Goal: Task Accomplishment & Management: Manage account settings

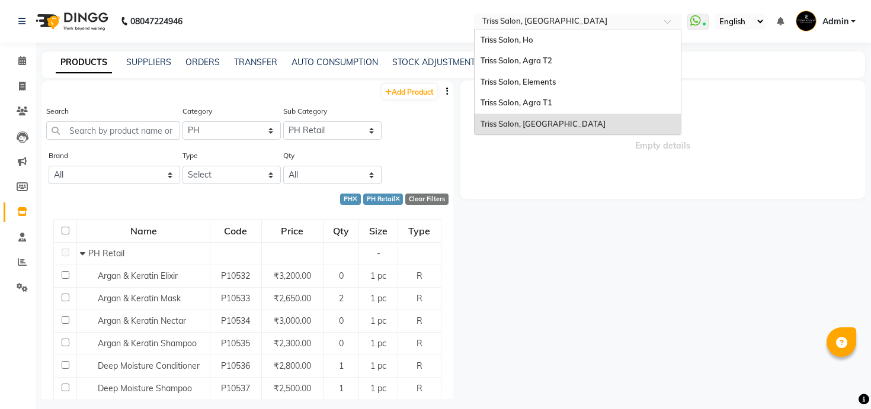
select select "367302350"
select select "3673023502"
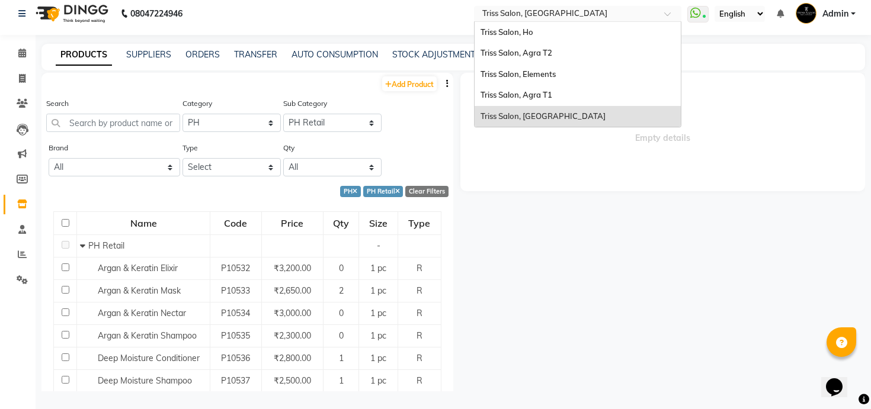
click at [528, 13] on input "text" at bounding box center [566, 15] width 172 height 12
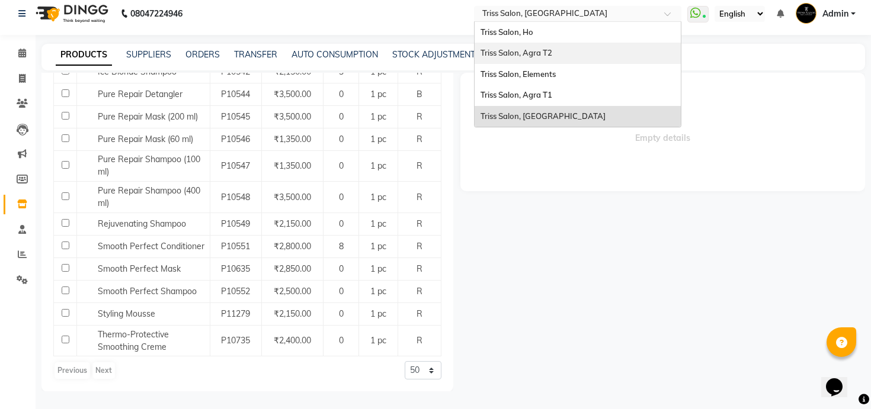
click at [531, 44] on div "Triss Salon, Agra T2" at bounding box center [578, 53] width 206 height 21
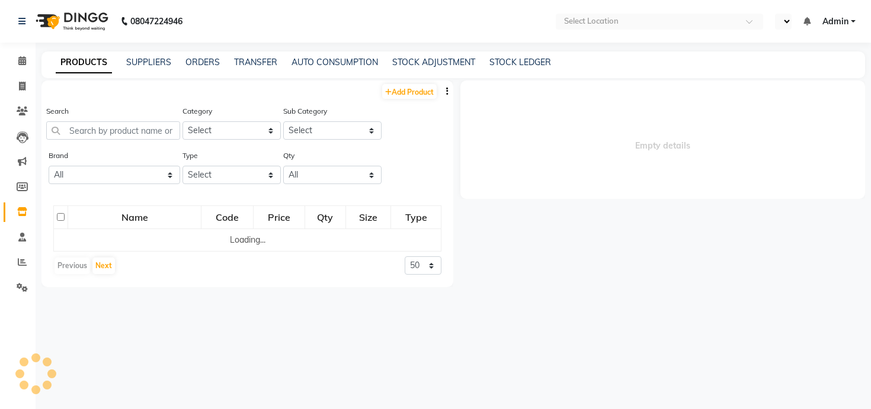
select select "en"
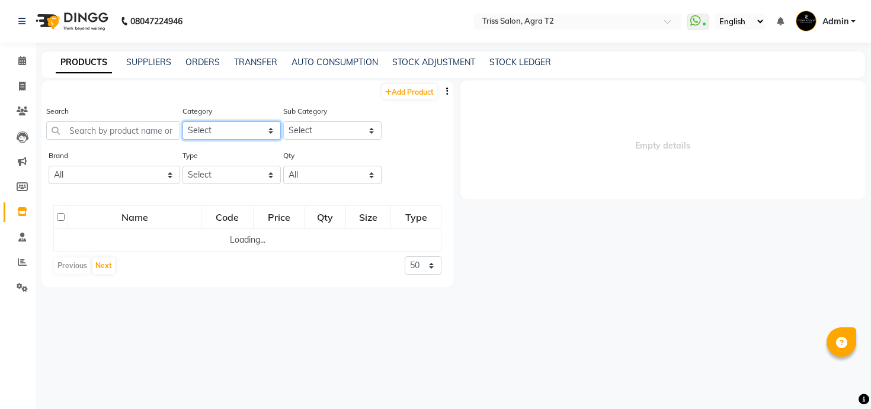
click at [218, 128] on select "Select PH [PERSON_NAME] Moroccan Oil 3TenX K18 Schwarzkopf Mintree Kanpeki Thal…" at bounding box center [231, 130] width 98 height 18
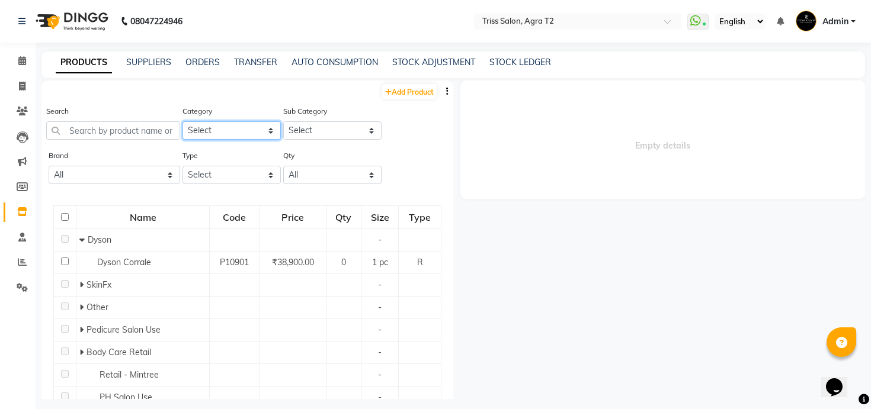
select select "367302750"
click at [182, 121] on select "Select PH [PERSON_NAME] Moroccan Oil 3TenX K18 Schwarzkopf Mintree Kanpeki Thal…" at bounding box center [231, 130] width 98 height 18
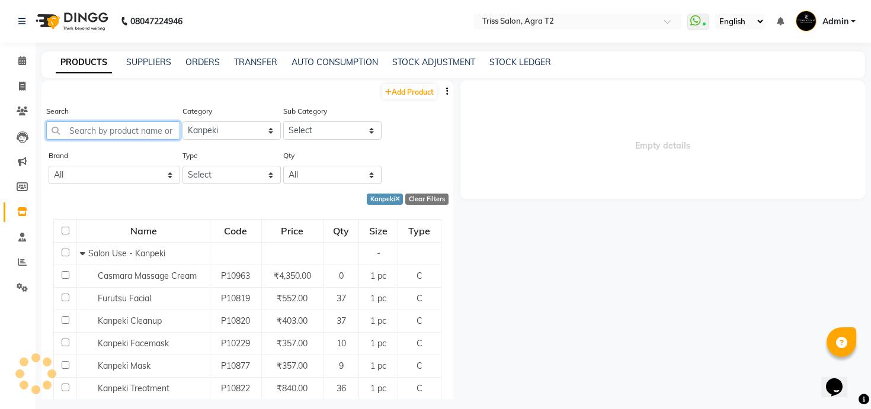
click at [149, 132] on input "text" at bounding box center [113, 130] width 134 height 18
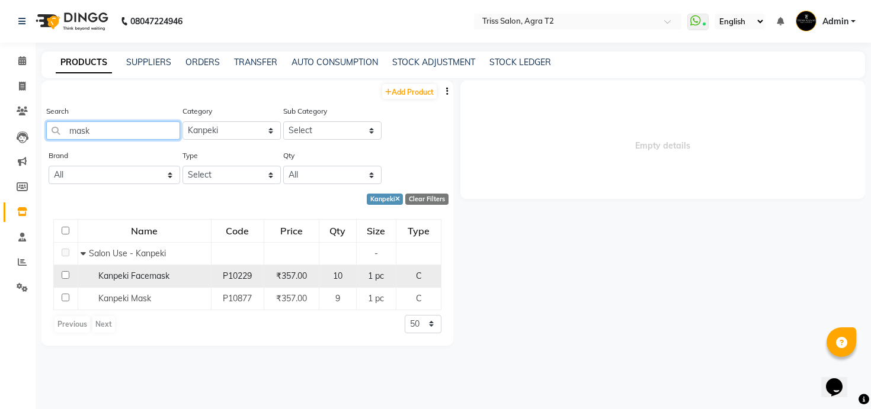
type input "mask"
click at [160, 277] on span "Kanpeki Facemask" at bounding box center [133, 276] width 71 height 11
select select
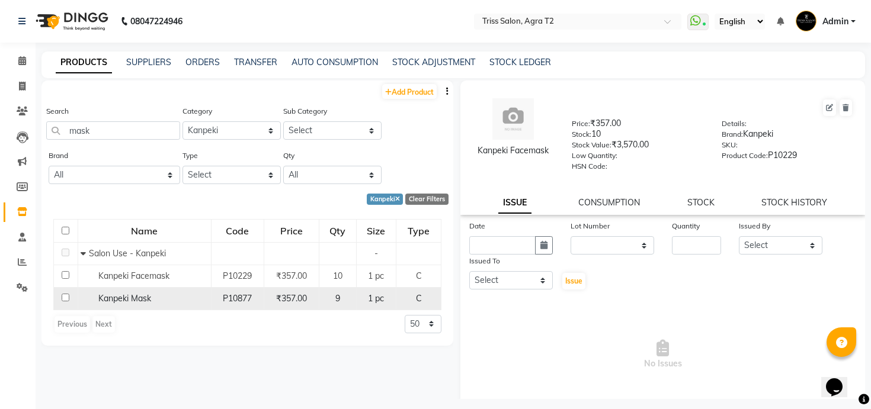
click at [107, 289] on td "Kanpeki Mask" at bounding box center [144, 298] width 133 height 23
click at [110, 298] on span "Kanpeki Mask" at bounding box center [124, 298] width 53 height 11
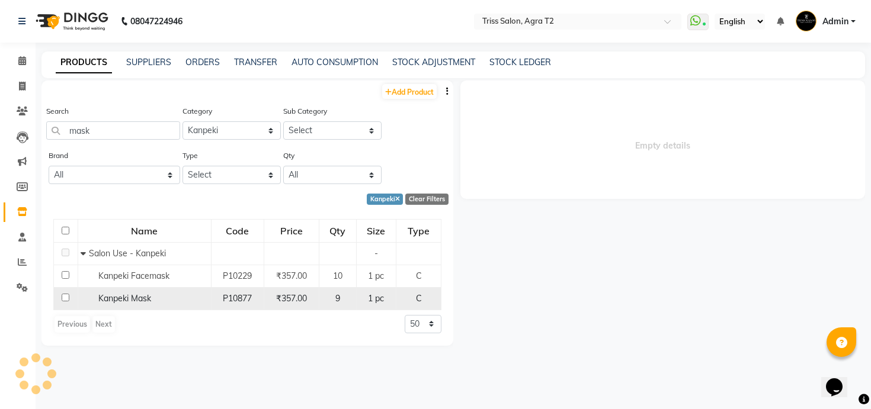
select select
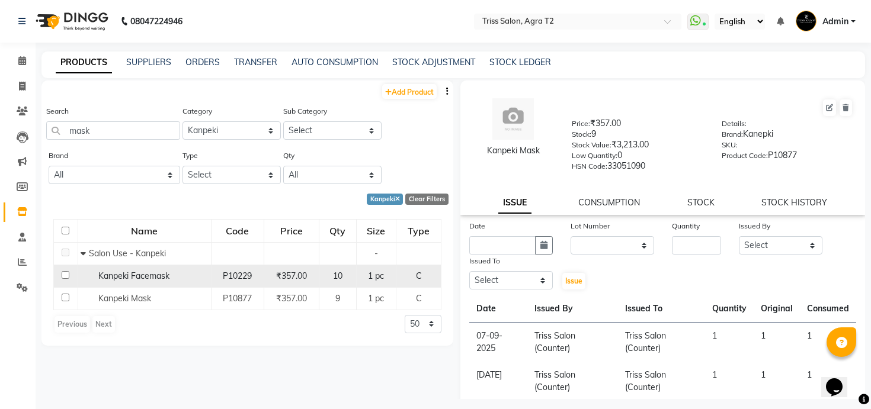
click at [117, 283] on td "Kanpeki Facemask" at bounding box center [144, 276] width 133 height 23
click at [127, 281] on div "Kanpeki Facemask" at bounding box center [144, 276] width 127 height 12
select select
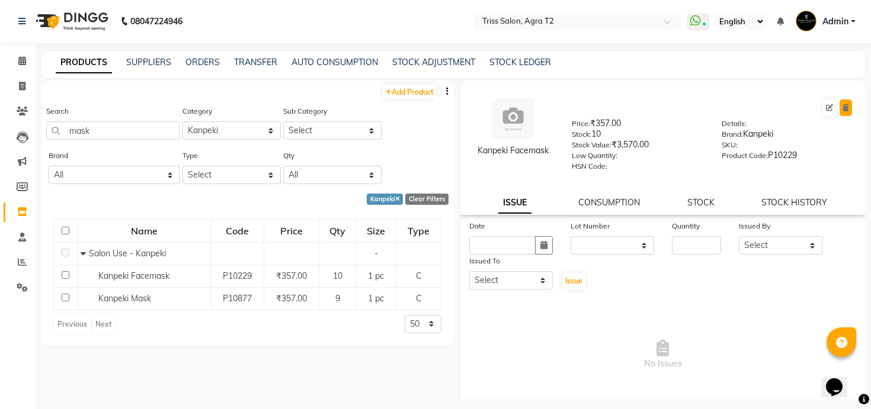
click at [851, 108] on button at bounding box center [846, 108] width 12 height 17
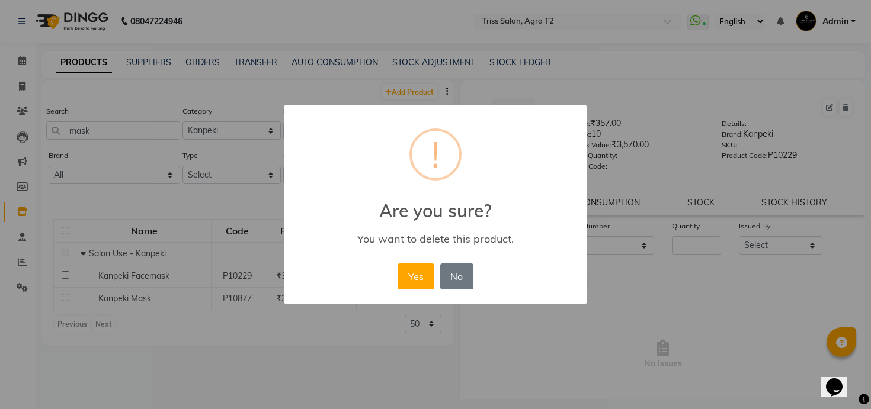
click at [389, 290] on div "× ! Are you sure? You want to delete this product. Yes No No" at bounding box center [435, 205] width 303 height 200
click at [423, 276] on button "Yes" at bounding box center [416, 277] width 36 height 26
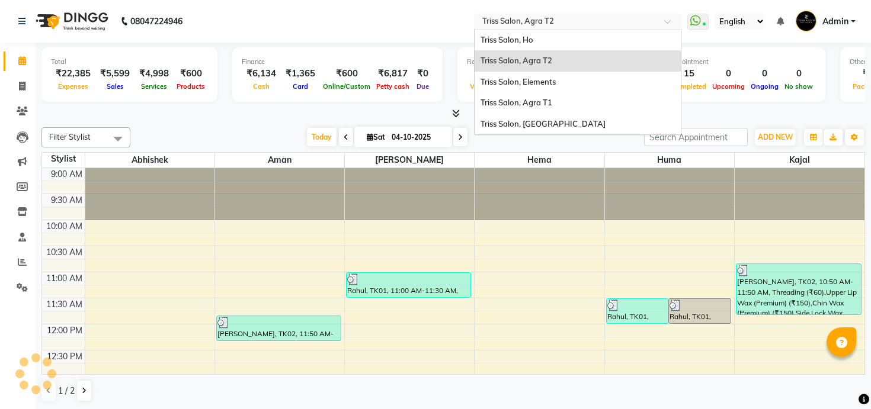
click at [533, 21] on input "text" at bounding box center [566, 23] width 172 height 12
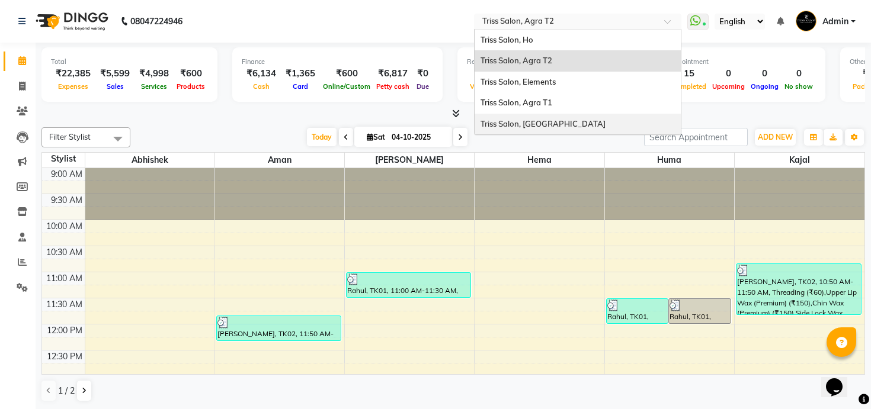
click at [539, 119] on span "Triss Salon, [GEOGRAPHIC_DATA]" at bounding box center [542, 123] width 125 height 9
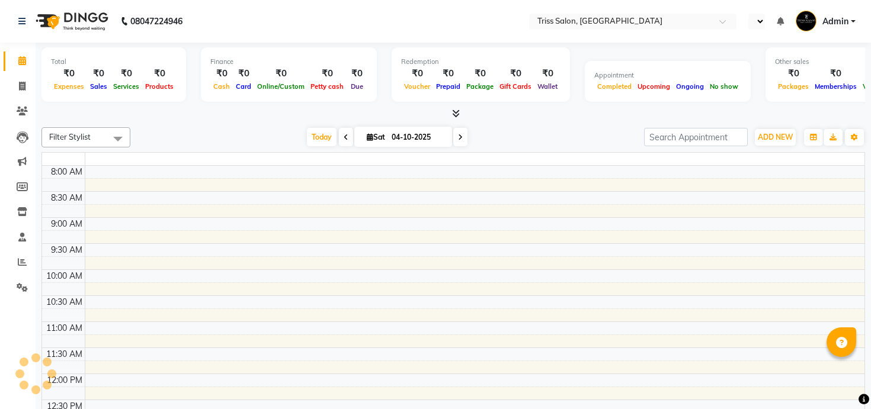
select select "en"
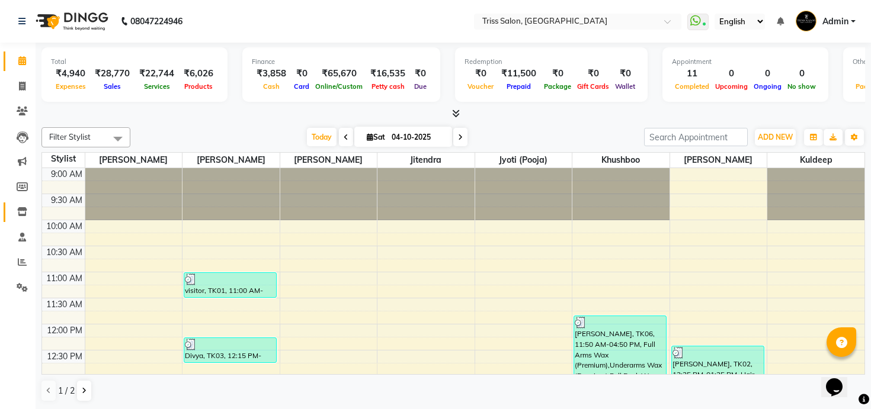
click at [21, 214] on icon at bounding box center [22, 211] width 10 height 9
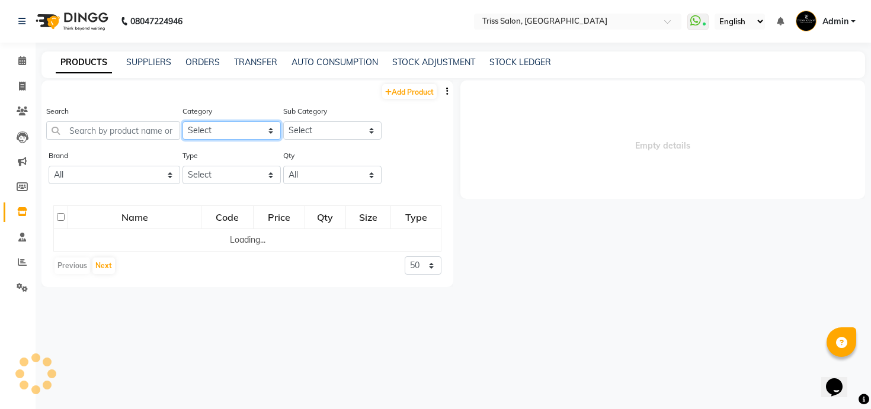
click at [231, 133] on select "Select PH [PERSON_NAME] Moroccan Oil 3TenX K18 Schwarzkopf Mintree Kanpeki Thal…" at bounding box center [231, 130] width 98 height 18
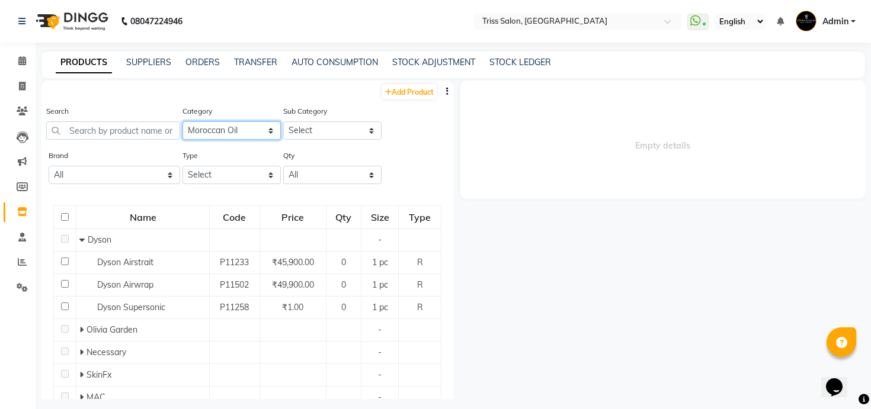
click at [182, 121] on select "Select PH [PERSON_NAME] Moroccan Oil 3TenX K18 Schwarzkopf Mintree Kanpeki Thal…" at bounding box center [231, 130] width 98 height 18
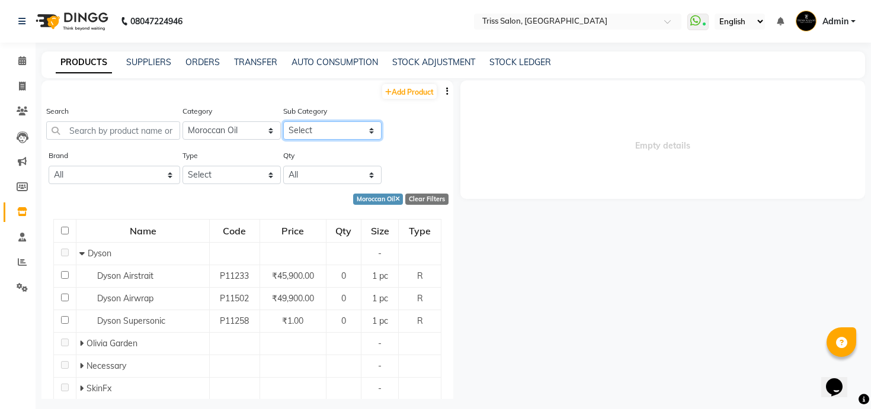
click at [326, 126] on select "Select" at bounding box center [332, 130] width 98 height 18
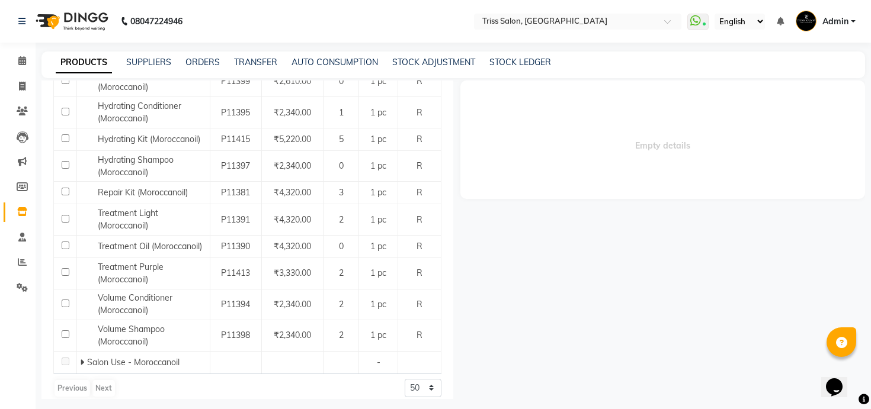
scroll to position [303, 0]
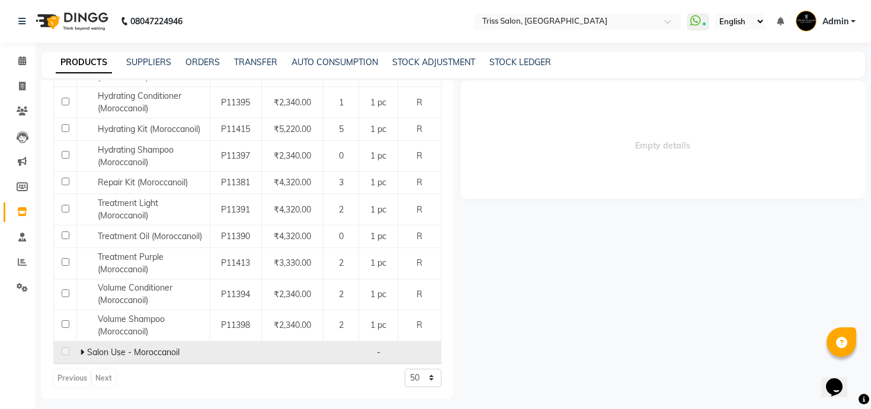
click at [83, 348] on icon at bounding box center [82, 352] width 4 height 8
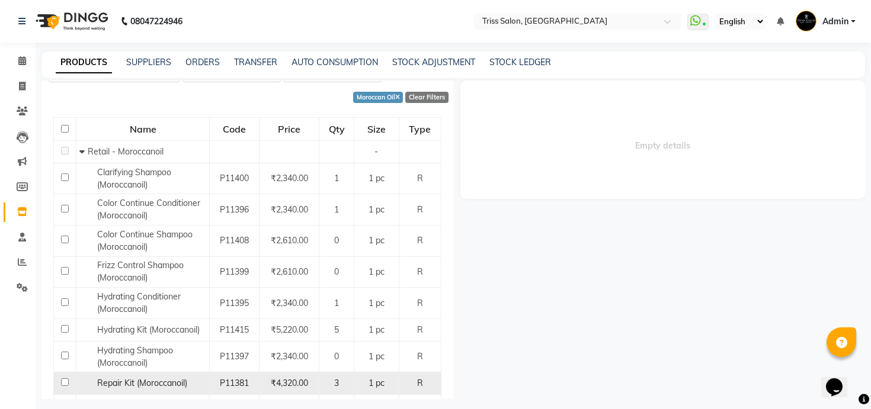
scroll to position [0, 0]
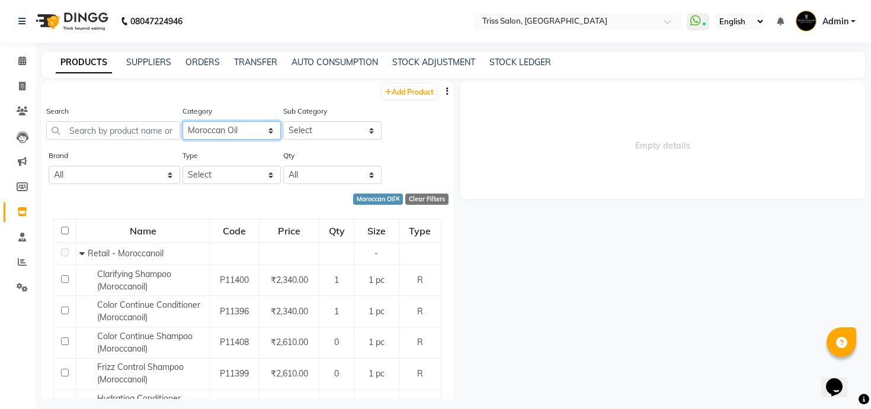
click at [265, 132] on select "Select PH [PERSON_NAME] Moroccan Oil 3TenX K18 Schwarzkopf Mintree Kanpeki Thal…" at bounding box center [231, 130] width 98 height 18
select select "367302350"
click at [182, 121] on select "Select PH [PERSON_NAME] Moroccan Oil 3TenX K18 Schwarzkopf Mintree Kanpeki Thal…" at bounding box center [231, 130] width 98 height 18
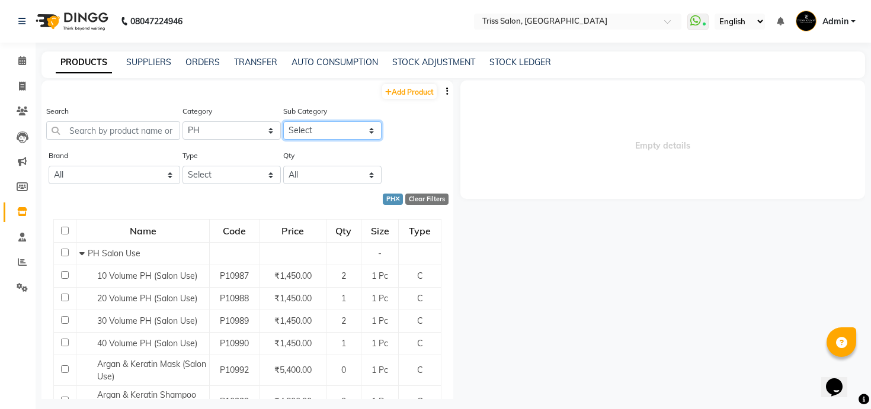
click at [316, 132] on select "Select PH Salon Use PH Retail" at bounding box center [332, 130] width 98 height 18
select select "3673023501"
click at [283, 121] on select "Select PH Salon Use PH Retail" at bounding box center [332, 130] width 98 height 18
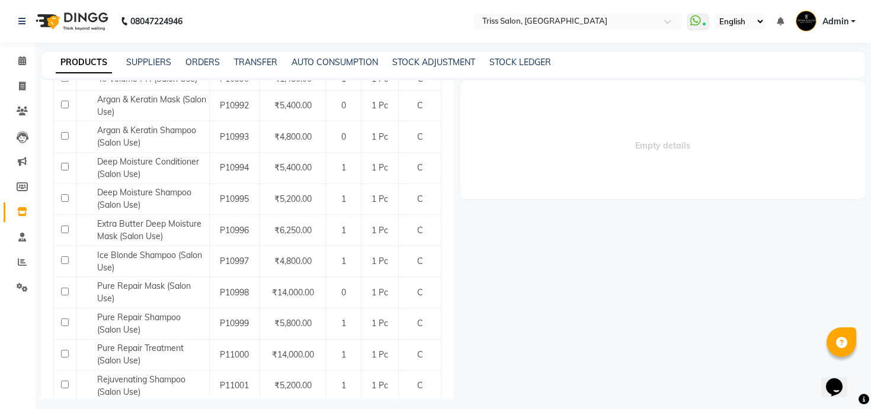
scroll to position [266, 0]
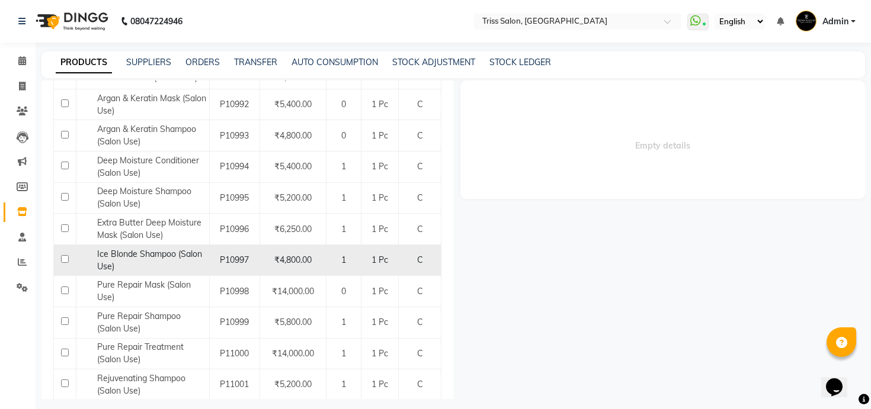
click at [156, 275] on td "Ice Blonde Shampoo (Salon Use)" at bounding box center [142, 260] width 133 height 31
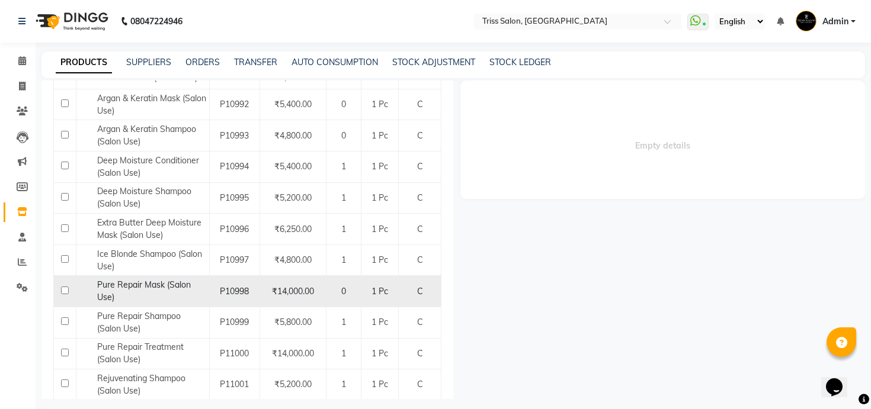
click at [156, 287] on span "Pure Repair Mask (Salon Use)" at bounding box center [144, 291] width 94 height 23
select select
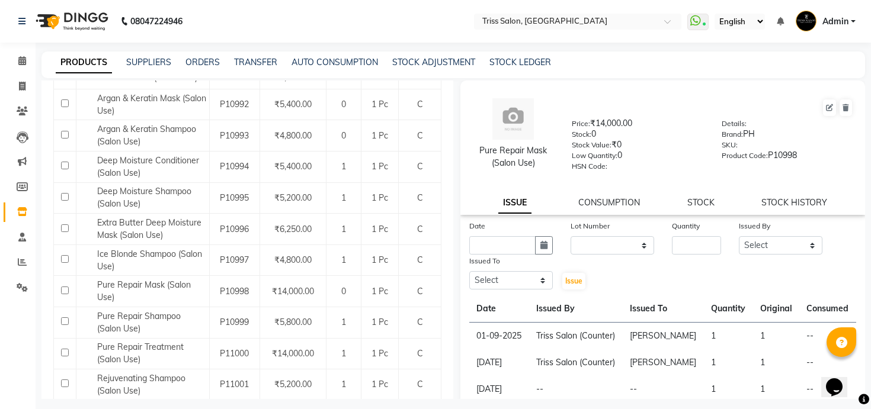
click at [767, 197] on div "STOCK HISTORY" at bounding box center [794, 203] width 66 height 12
click at [769, 201] on link "STOCK HISTORY" at bounding box center [794, 202] width 66 height 11
select select "all"
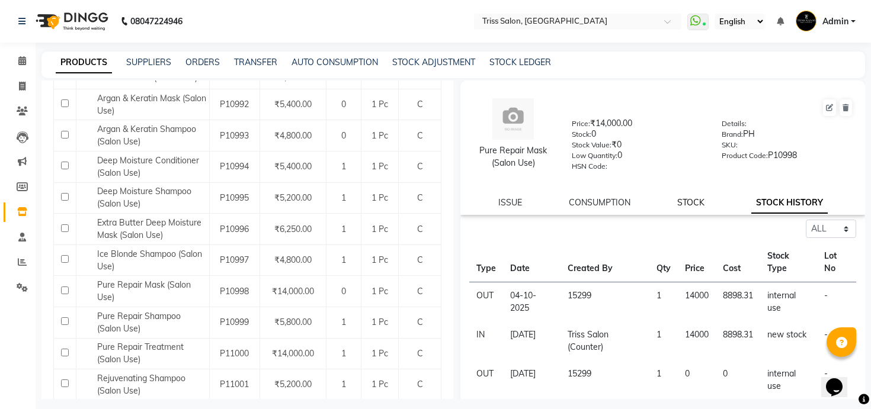
click at [692, 204] on link "STOCK" at bounding box center [690, 202] width 27 height 11
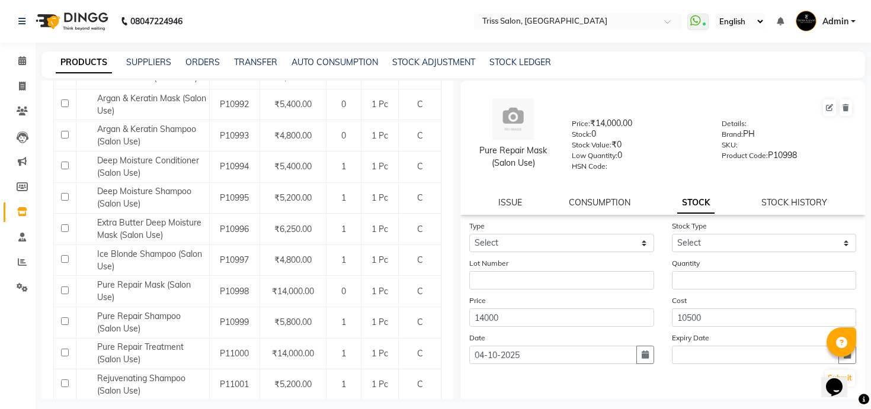
click at [614, 253] on form "Type Select In Out Stock Type Select Lot Number Quantity Price 14000 Cost 10500…" at bounding box center [662, 304] width 387 height 168
click at [610, 242] on select "Select In Out" at bounding box center [561, 243] width 185 height 18
select select "in"
click at [469, 234] on select "Select In Out" at bounding box center [561, 243] width 185 height 18
select select "adjustment"
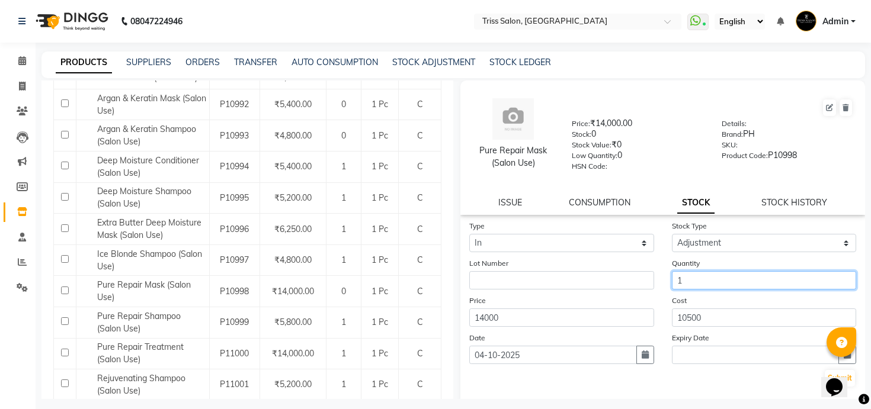
type input "1"
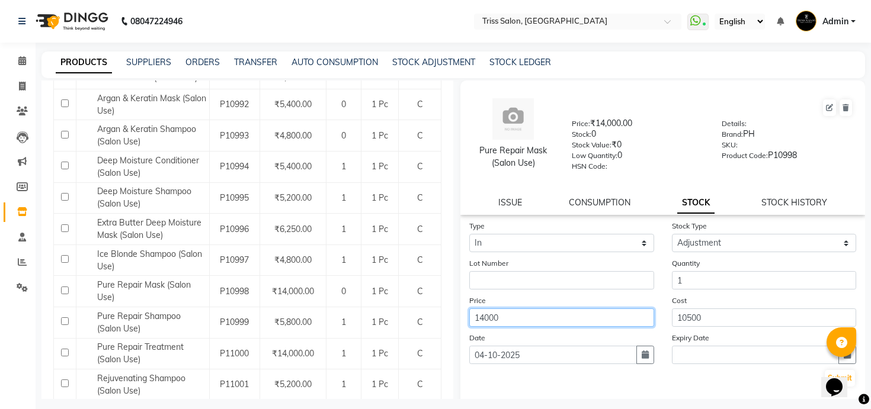
click at [825, 370] on button "Submit" at bounding box center [840, 378] width 30 height 17
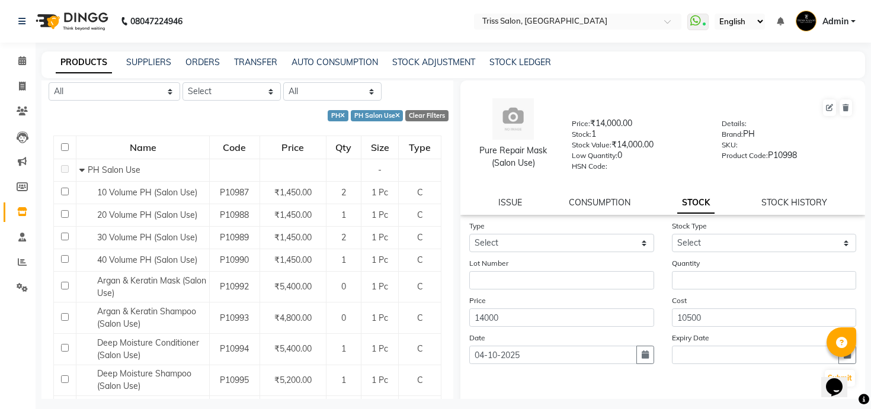
scroll to position [0, 0]
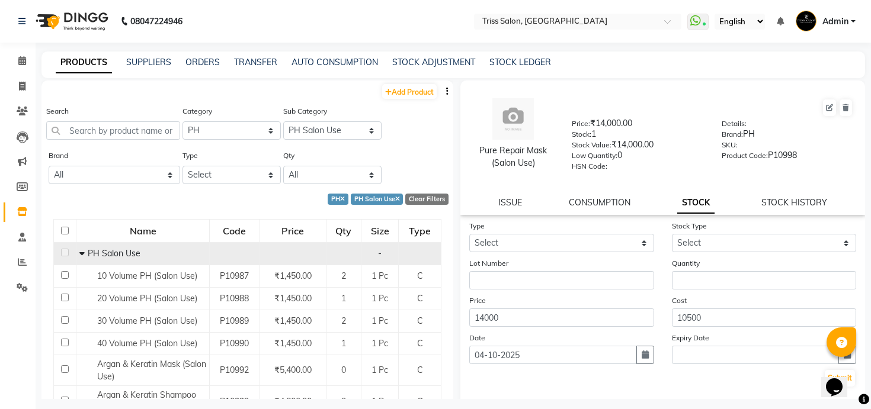
click at [81, 249] on icon at bounding box center [81, 253] width 5 height 8
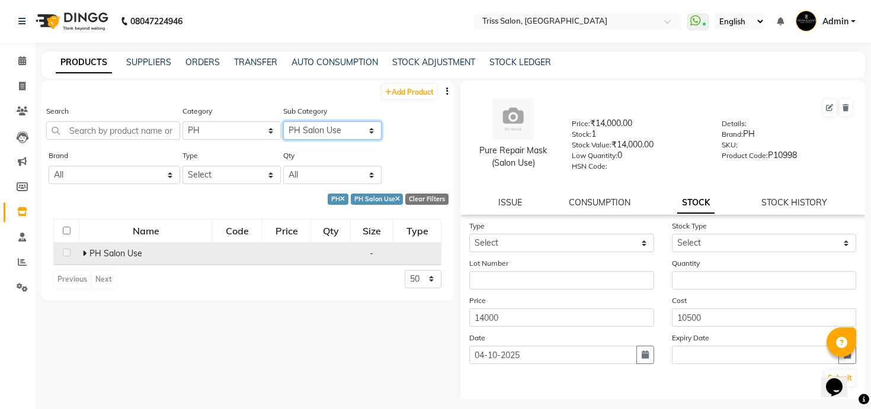
click at [338, 135] on select "Select PH Salon Use PH Retail" at bounding box center [332, 130] width 98 height 18
select select "3673023502"
click at [283, 121] on select "Select PH Salon Use PH Retail" at bounding box center [332, 130] width 98 height 18
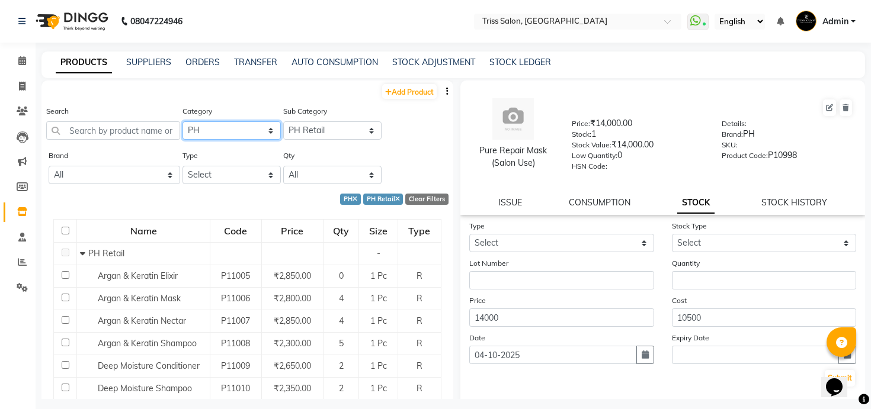
click at [258, 126] on select "Select PH [PERSON_NAME] Moroccan Oil 3TenX K18 Schwarzkopf Mintree Kanpeki Thal…" at bounding box center [231, 130] width 98 height 18
select select "367303250"
click at [182, 121] on select "Select PH [PERSON_NAME] Moroccan Oil 3TenX K18 Schwarzkopf Mintree Kanpeki Thal…" at bounding box center [231, 130] width 98 height 18
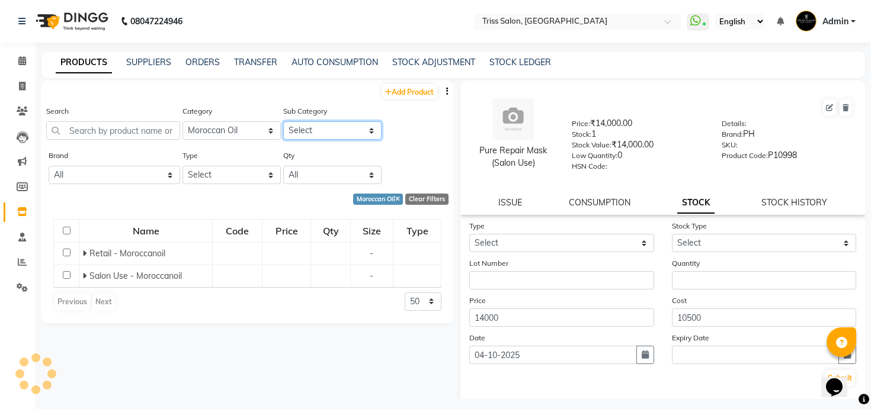
click at [323, 129] on select "Select Retail - Moroccanoil Salon Use - Moroccanoil" at bounding box center [332, 130] width 98 height 18
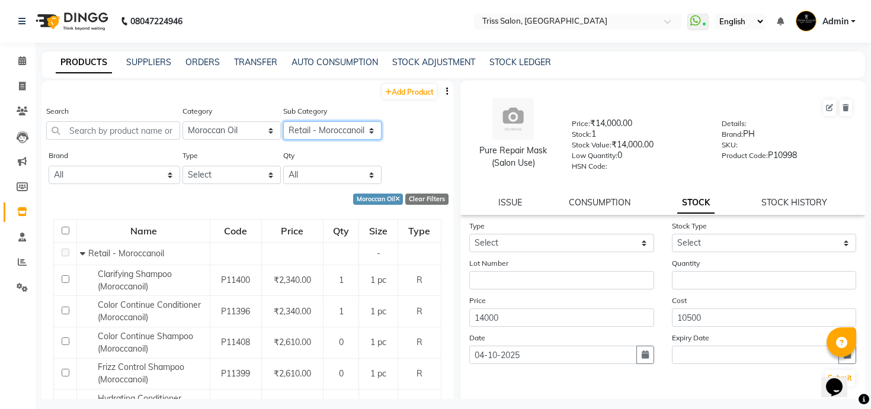
click at [283, 121] on select "Select Retail - Moroccanoil Salon Use - Moroccanoil" at bounding box center [332, 130] width 98 height 18
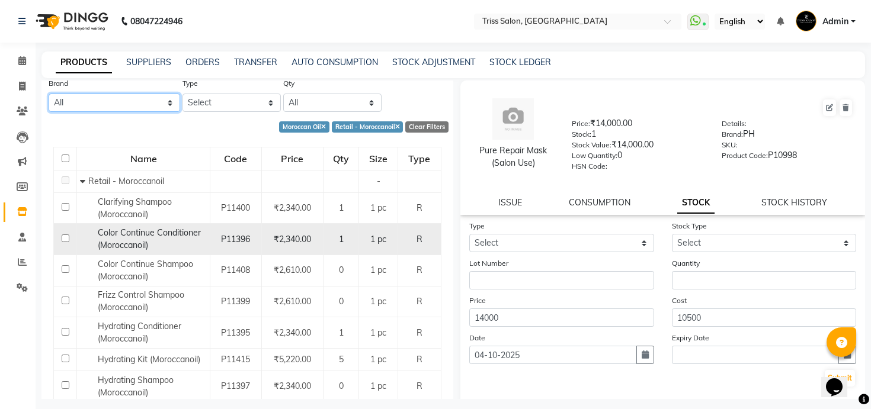
scroll to position [74, 0]
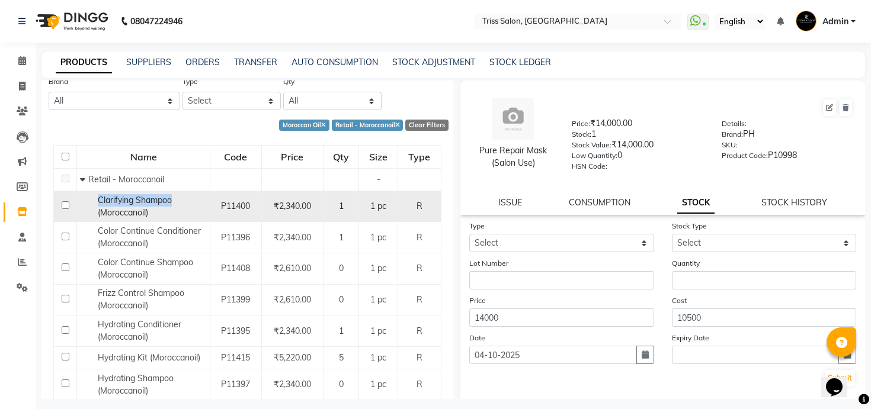
drag, startPoint x: 98, startPoint y: 199, endPoint x: 172, endPoint y: 203, distance: 74.1
click at [172, 203] on span "Clarifying Shampoo (Moroccanoil)" at bounding box center [135, 206] width 74 height 23
copy span "Clarifying Shampoo"
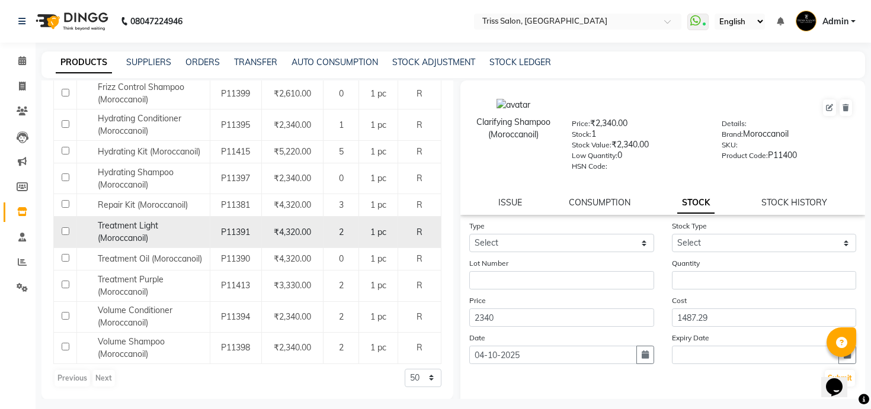
scroll to position [0, 0]
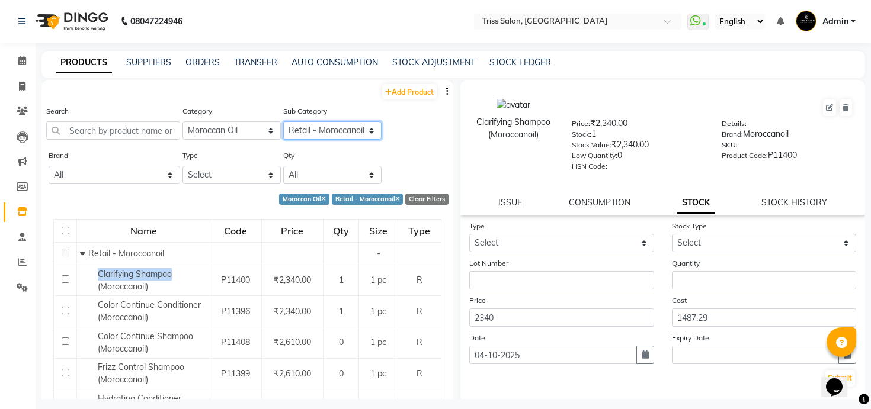
click at [313, 124] on select "Select Retail - Moroccanoil Salon Use - Moroccanoil" at bounding box center [332, 130] width 98 height 18
select select "3673032504"
click at [283, 121] on select "Select Retail - Moroccanoil Salon Use - Moroccanoil" at bounding box center [332, 130] width 98 height 18
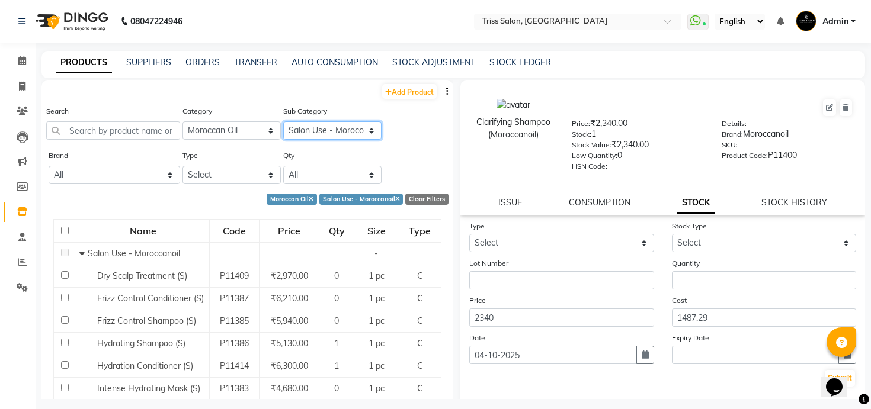
scroll to position [216, 0]
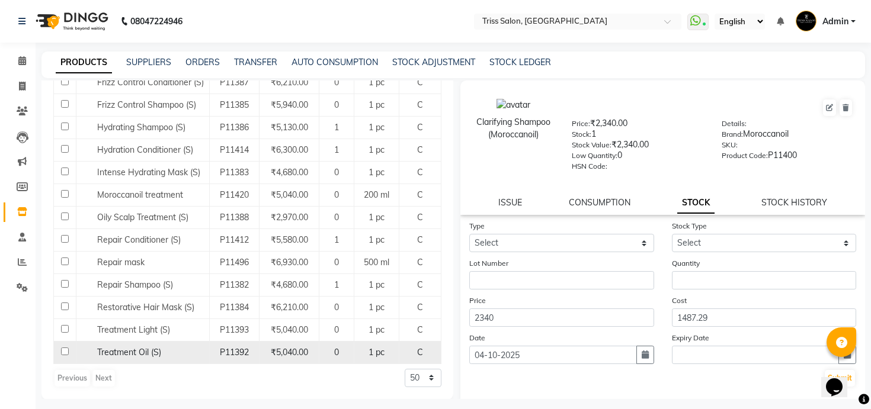
click at [174, 354] on div "Treatment Oil (S)" at bounding box center [142, 353] width 127 height 12
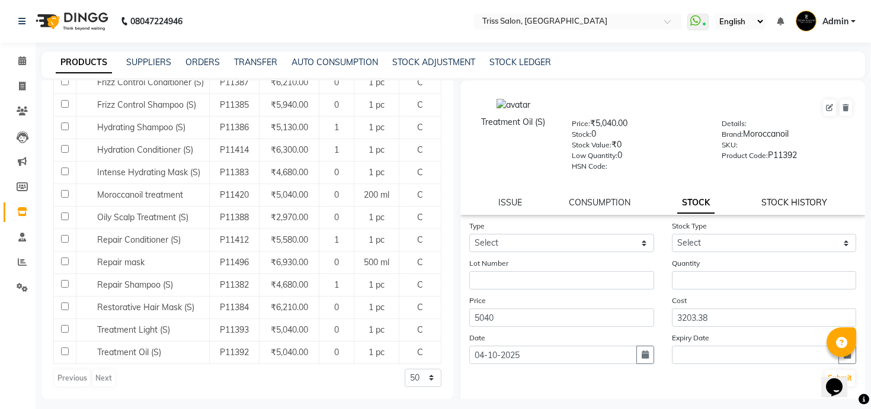
click at [797, 207] on link "STOCK HISTORY" at bounding box center [794, 202] width 66 height 11
select select "all"
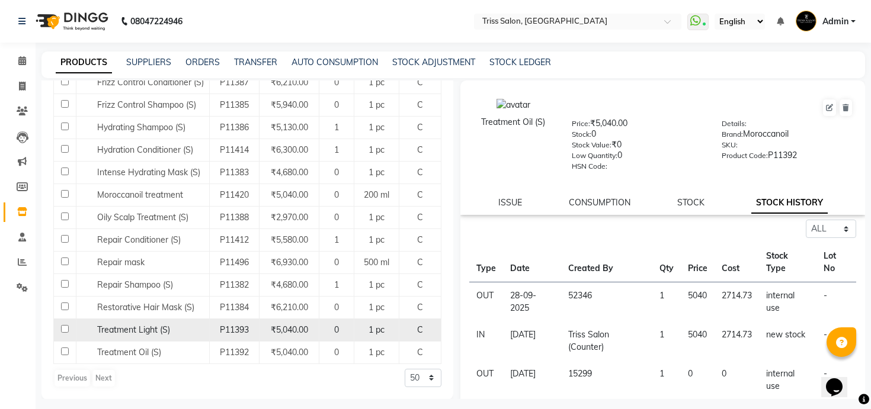
click at [160, 330] on span "Treatment Light (S)" at bounding box center [133, 330] width 73 height 11
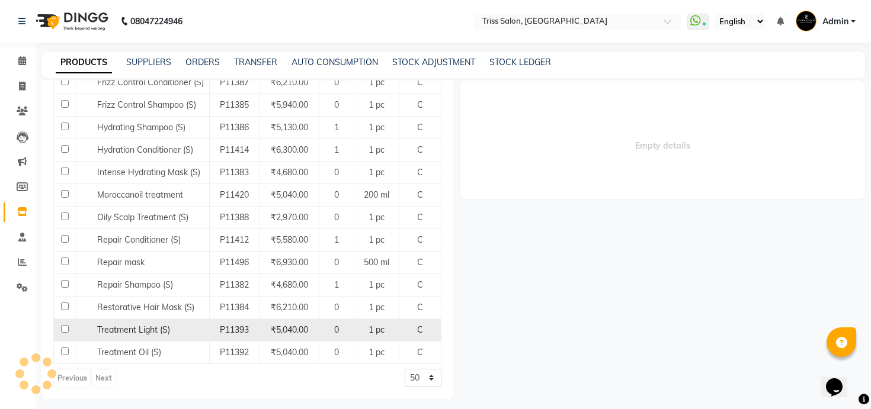
select select "all"
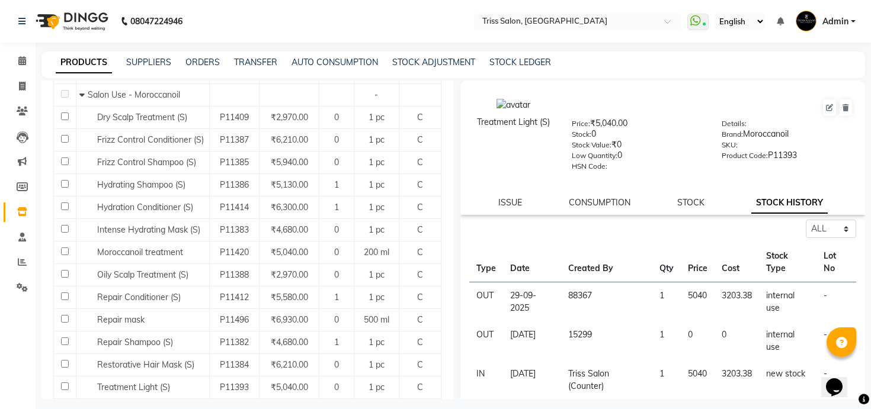
scroll to position [0, 0]
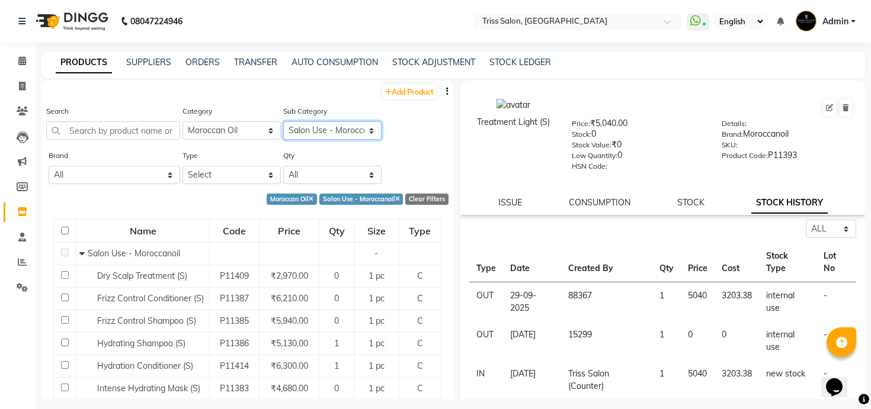
click at [309, 132] on select "Select Retail - Moroccanoil Salon Use - Moroccanoil" at bounding box center [332, 130] width 98 height 18
select select "3673032503"
click at [283, 121] on select "Select Retail - Moroccanoil Salon Use - Moroccanoil" at bounding box center [332, 130] width 98 height 18
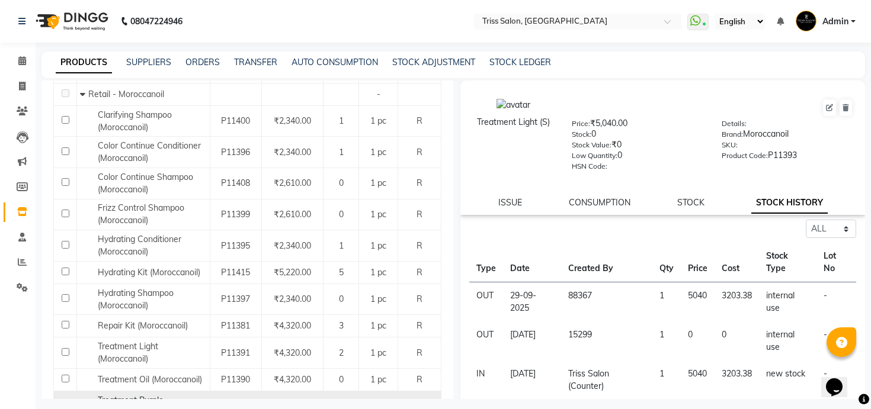
scroll to position [159, 0]
